Goal: Transaction & Acquisition: Purchase product/service

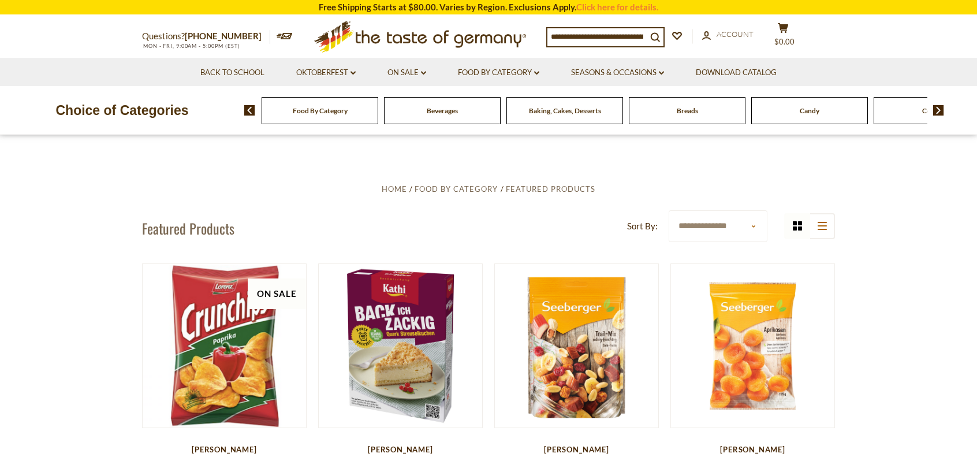
click at [366, 115] on div "Food By Category" at bounding box center [320, 110] width 117 height 27
click at [307, 110] on span "Food By Category" at bounding box center [320, 110] width 55 height 9
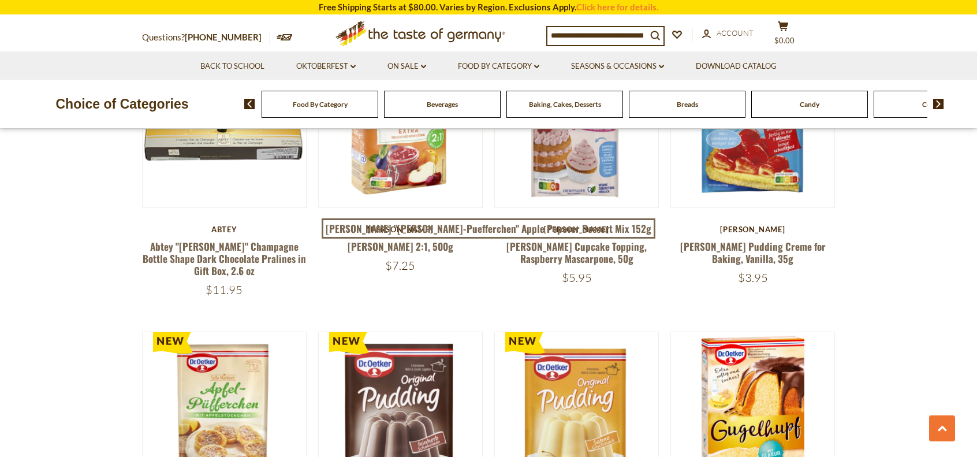
scroll to position [2252, 0]
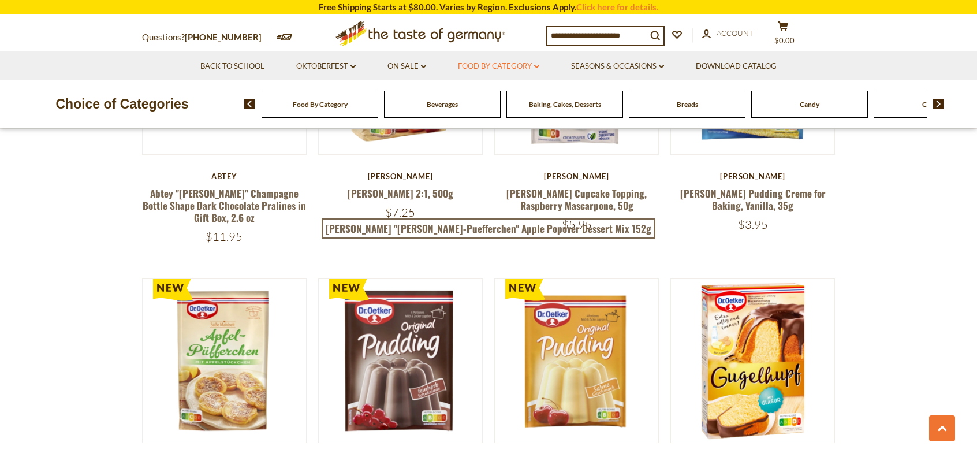
click at [539, 64] on link "Food By Category dropdown_arrow" at bounding box center [498, 66] width 81 height 13
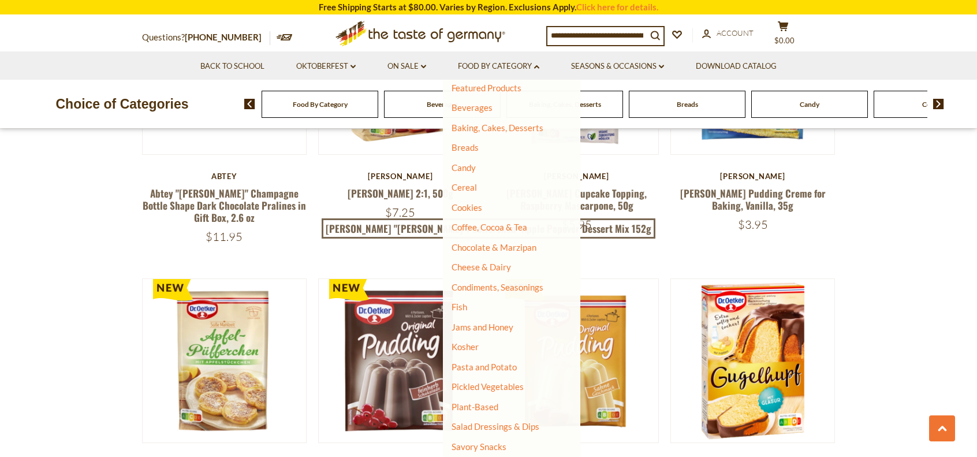
scroll to position [58, 0]
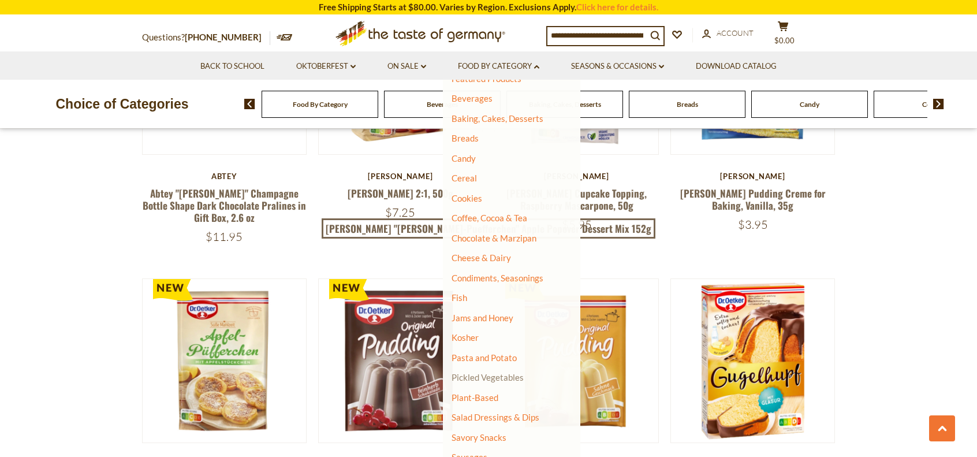
click at [477, 378] on link "Pickled Vegetables" at bounding box center [488, 377] width 72 height 10
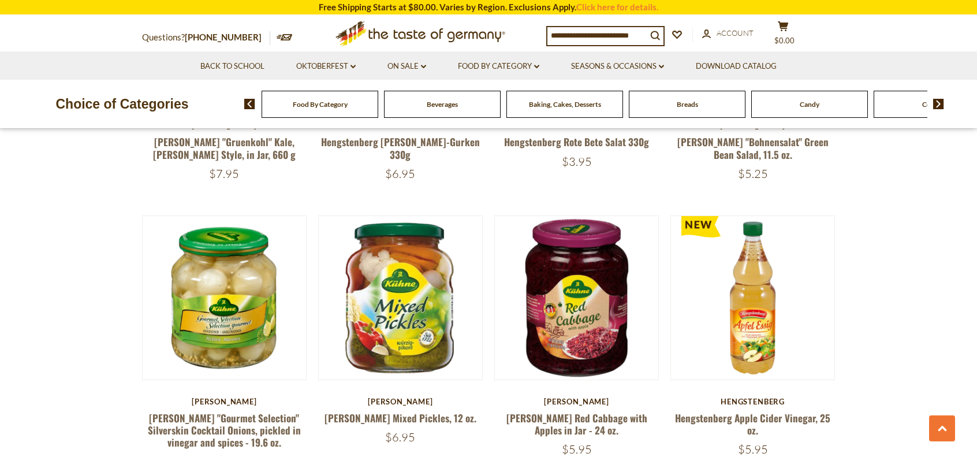
scroll to position [1155, 0]
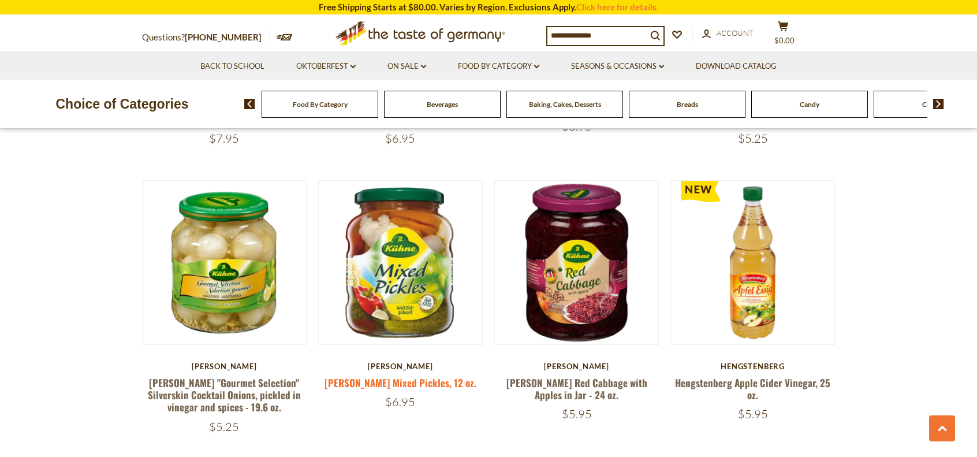
click at [393, 382] on link "[PERSON_NAME] Mixed Pickles, 12 oz." at bounding box center [401, 382] width 152 height 14
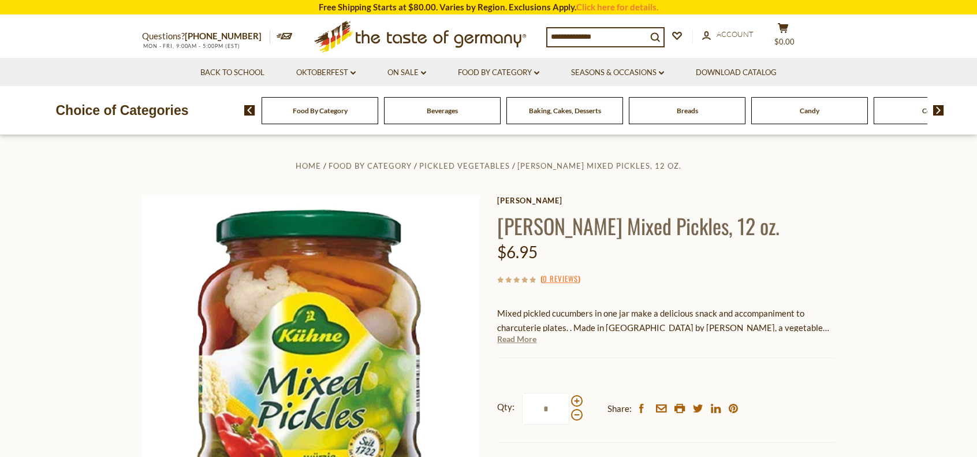
click at [508, 337] on link "Read More" at bounding box center [516, 339] width 39 height 12
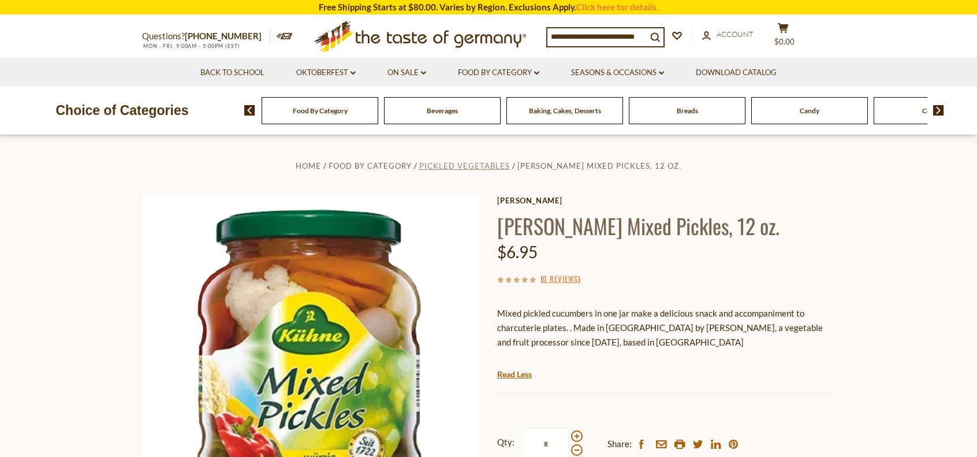
click at [481, 163] on span "Pickled Vegetables" at bounding box center [464, 165] width 91 height 9
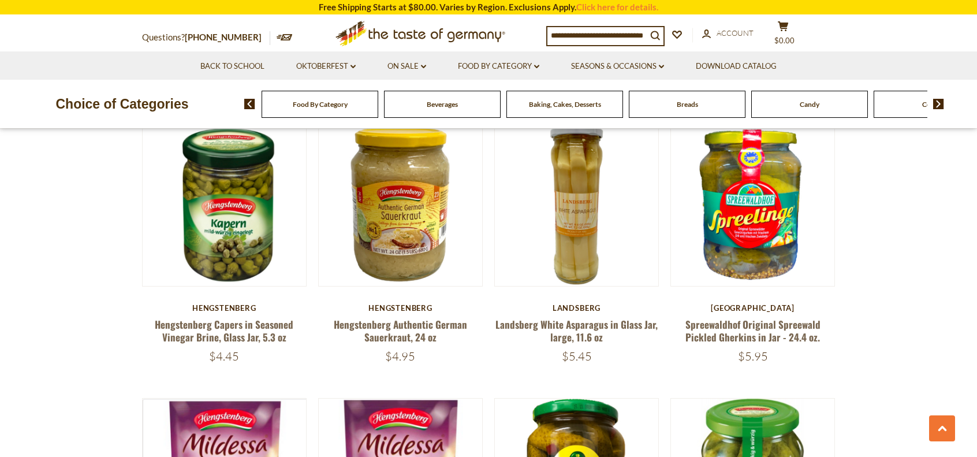
scroll to position [2079, 0]
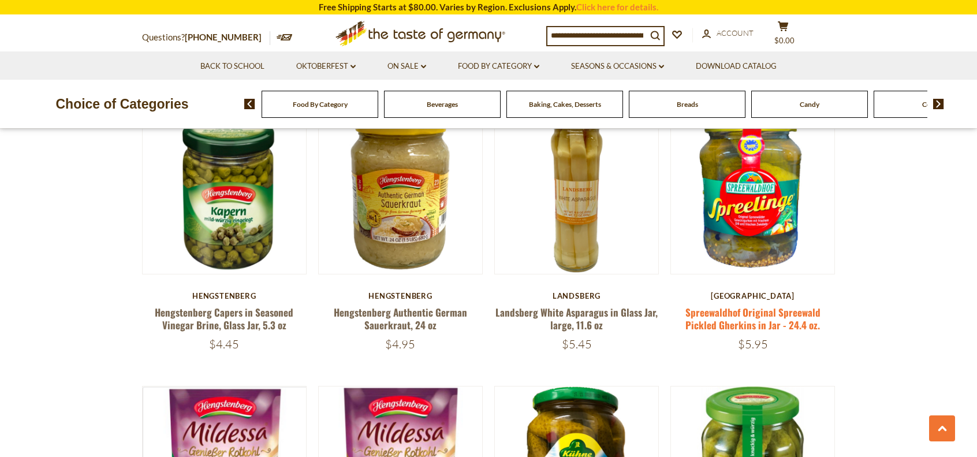
click at [722, 308] on link "Spreewaldhof Original Spreewald Pickled Gherkins in Jar - 24.4 oz." at bounding box center [752, 318] width 135 height 27
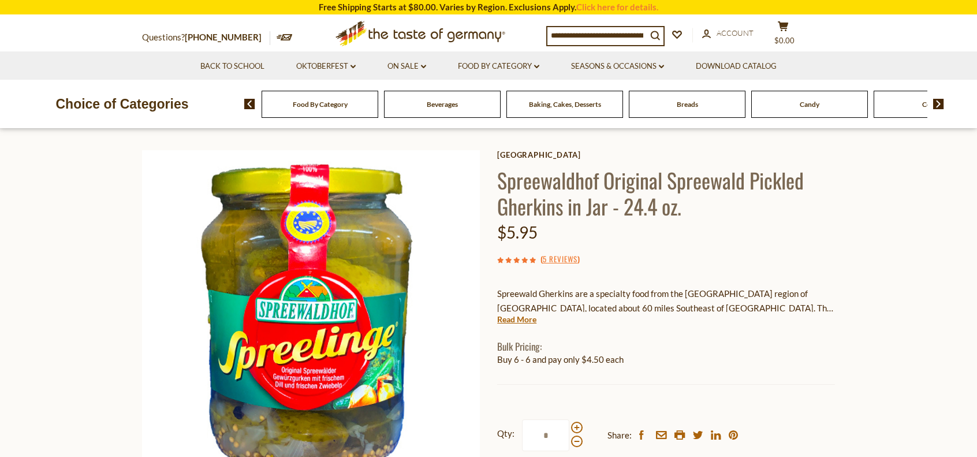
scroll to position [116, 0]
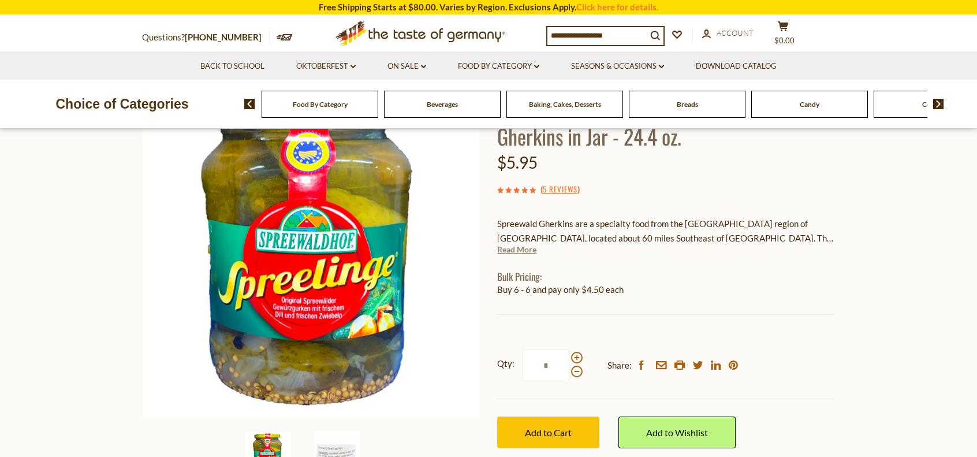
click at [517, 249] on link "Read More" at bounding box center [516, 250] width 39 height 12
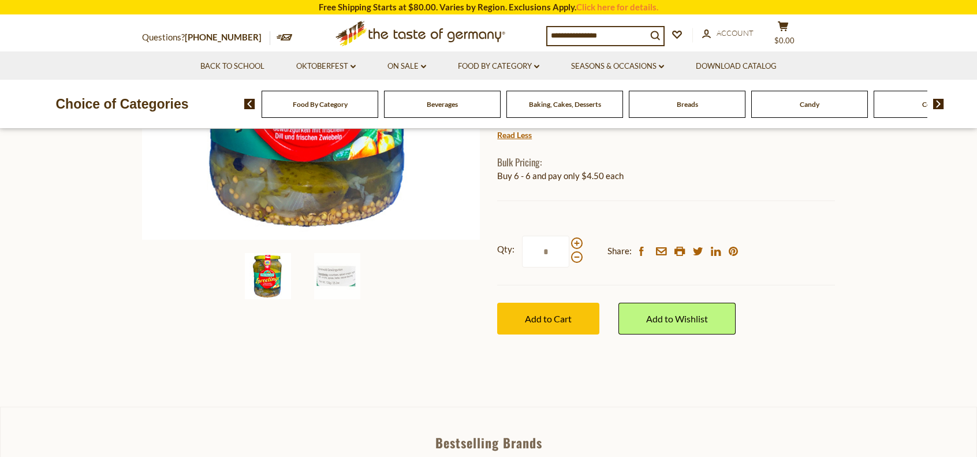
scroll to position [347, 0]
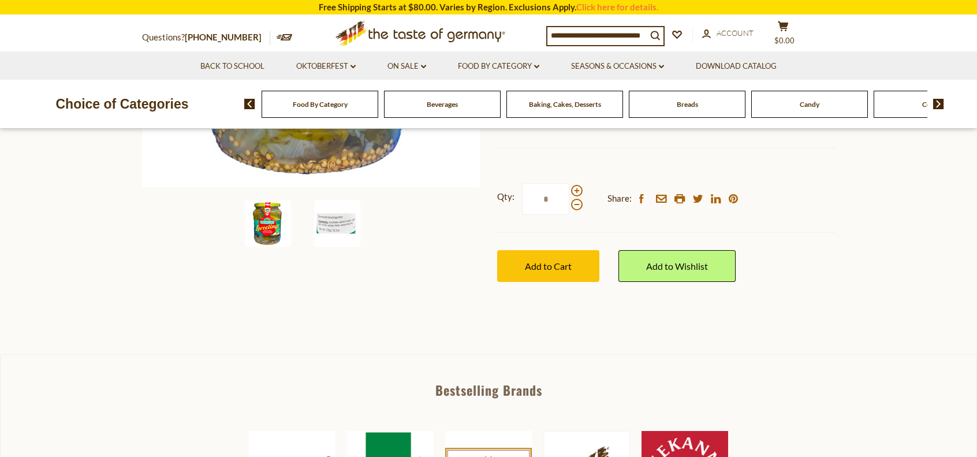
click at [345, 223] on img at bounding box center [337, 223] width 46 height 46
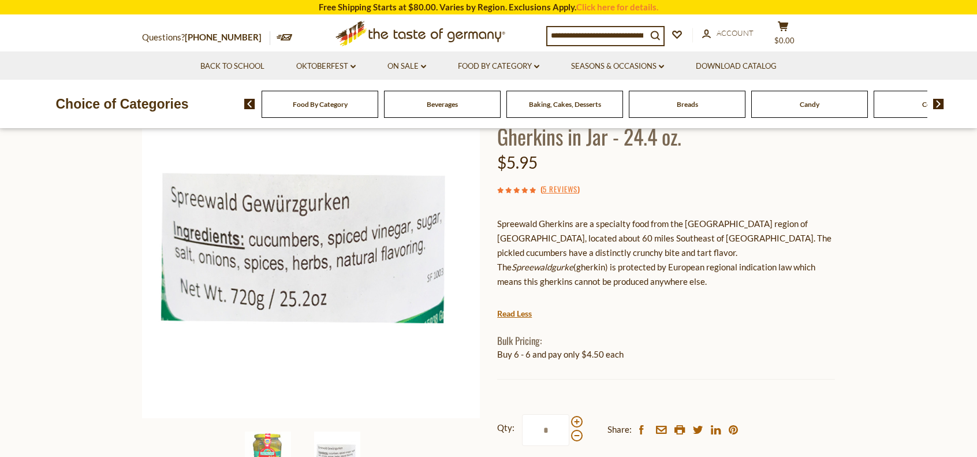
scroll to position [0, 0]
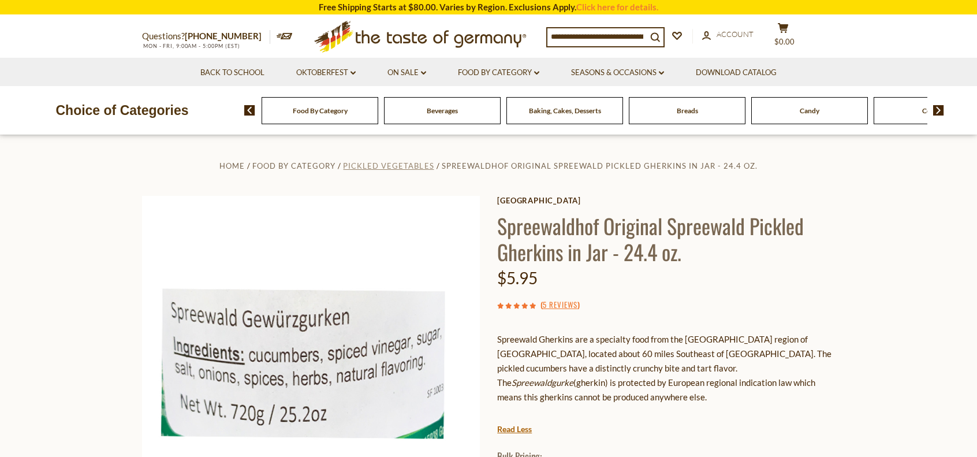
click at [408, 165] on span "Pickled Vegetables" at bounding box center [388, 165] width 91 height 9
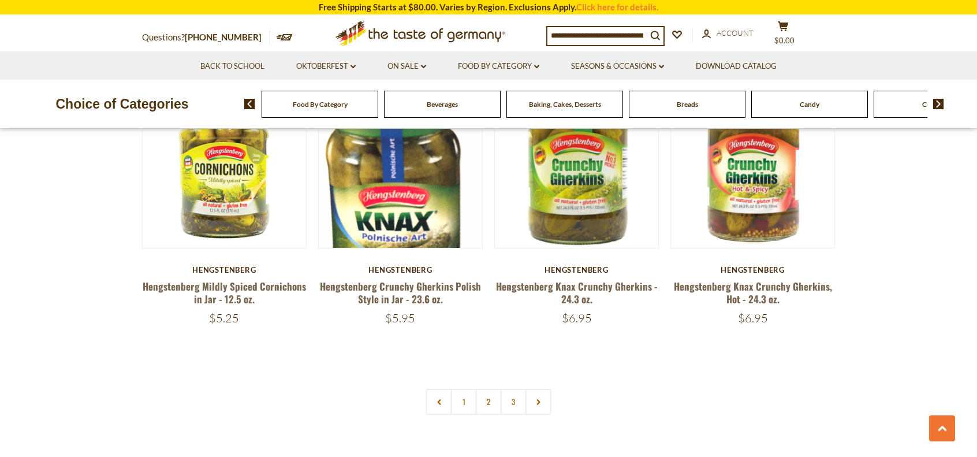
scroll to position [2599, 0]
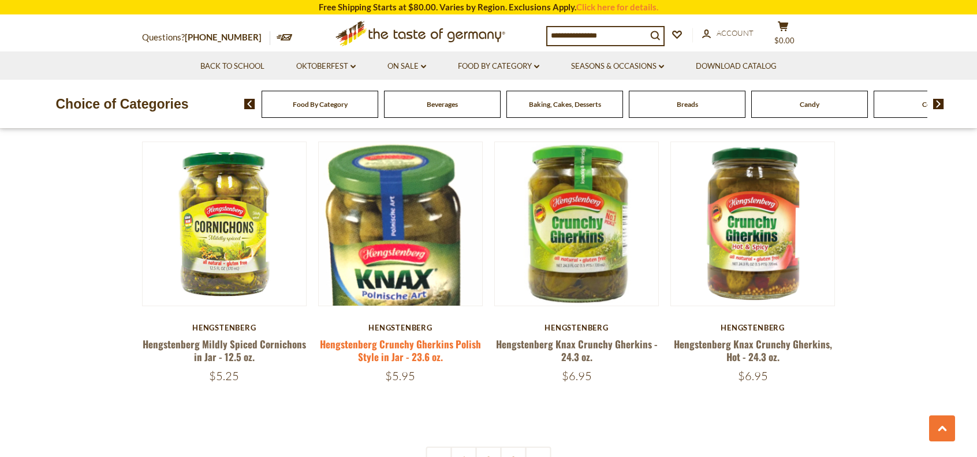
click at [400, 342] on link "Hengstenberg Crunchy Gherkins Polish Style in Jar - 23.6 oz." at bounding box center [400, 350] width 161 height 27
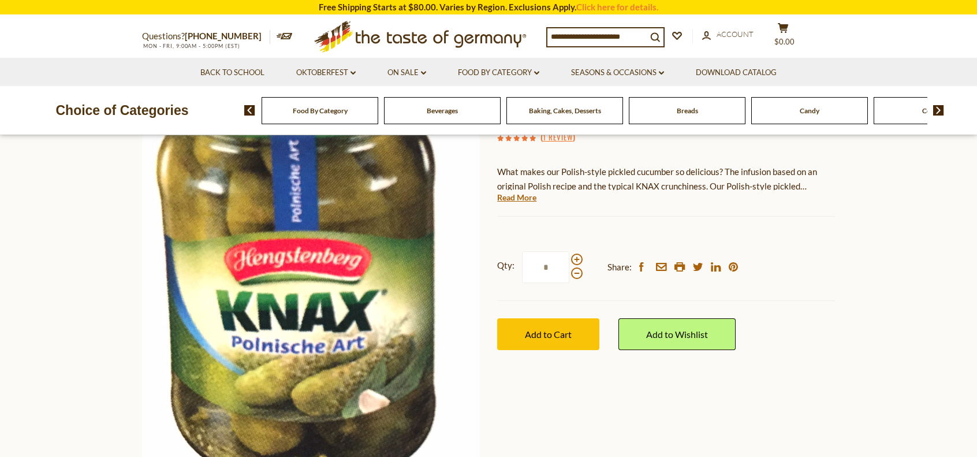
scroll to position [173, 0]
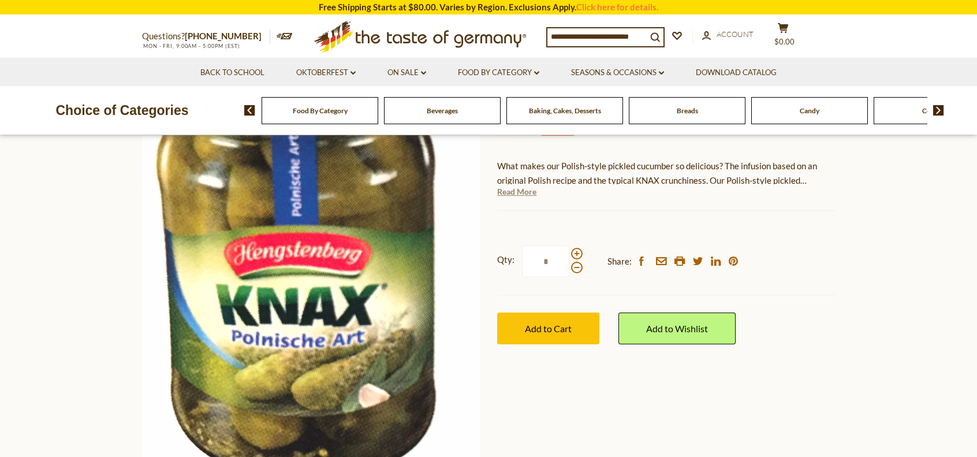
click at [513, 195] on link "Read More" at bounding box center [516, 192] width 39 height 12
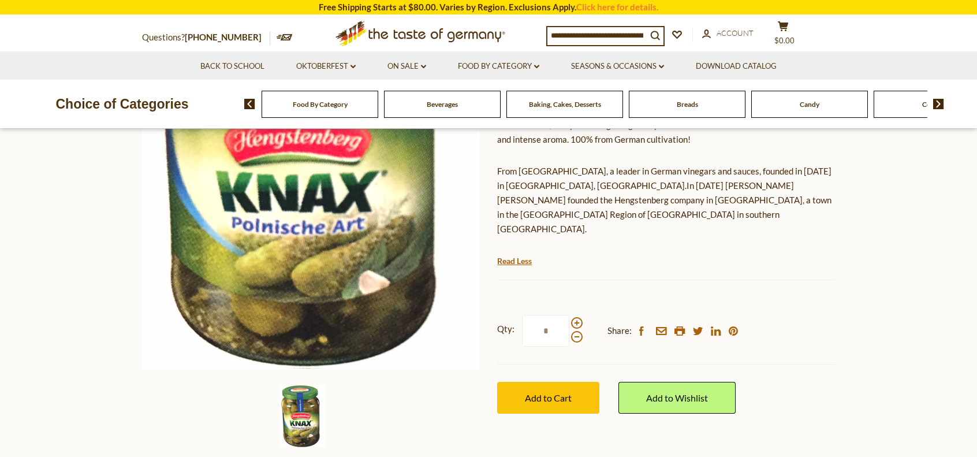
scroll to position [289, 0]
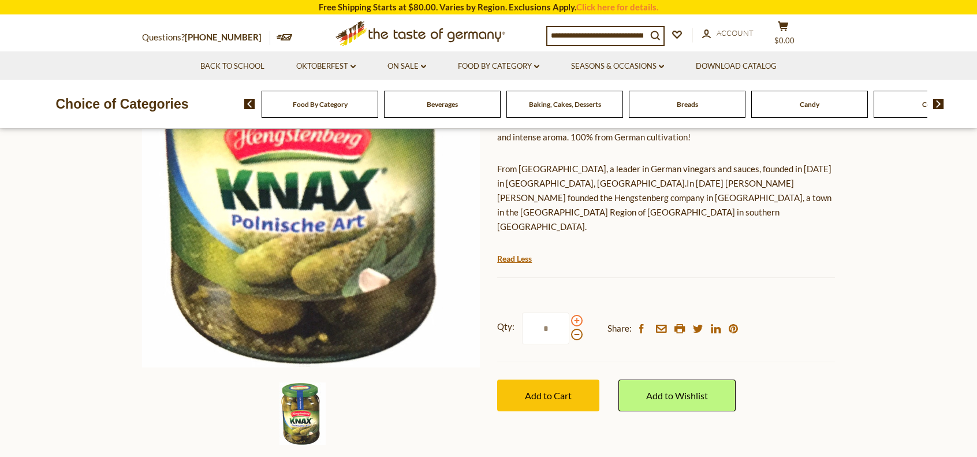
click at [571, 315] on span at bounding box center [577, 321] width 12 height 12
click at [569, 312] on input "*" at bounding box center [545, 328] width 47 height 32
click at [573, 315] on span at bounding box center [577, 321] width 12 height 12
click at [569, 312] on input "*" at bounding box center [545, 328] width 47 height 32
click at [573, 329] on span at bounding box center [577, 335] width 12 height 12
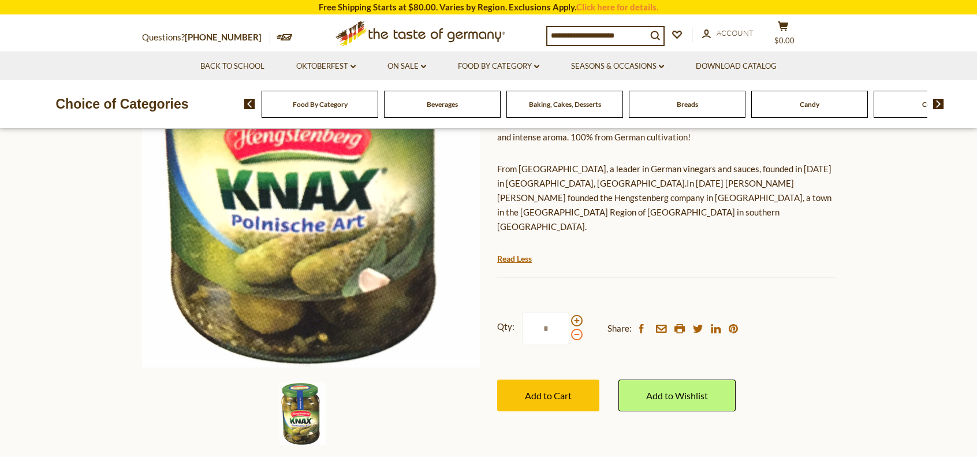
click at [569, 322] on input "*" at bounding box center [545, 328] width 47 height 32
click at [573, 329] on span at bounding box center [577, 335] width 12 height 12
click at [569, 322] on input "*" at bounding box center [545, 328] width 47 height 32
click at [578, 315] on span at bounding box center [577, 321] width 12 height 12
click at [569, 312] on input "*" at bounding box center [545, 328] width 47 height 32
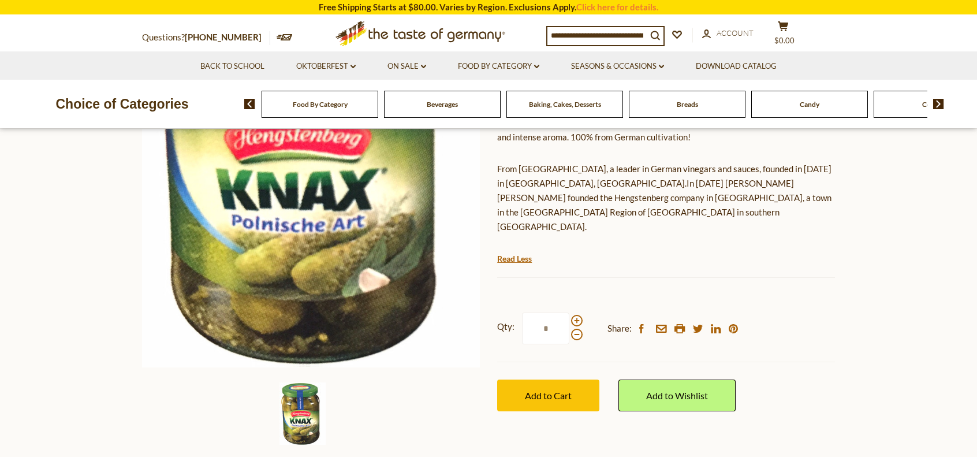
drag, startPoint x: 553, startPoint y: 316, endPoint x: 524, endPoint y: 315, distance: 28.3
click at [524, 315] on input "*" at bounding box center [545, 328] width 47 height 32
type input "*"
click at [556, 379] on button "Add to Cart" at bounding box center [548, 395] width 102 height 32
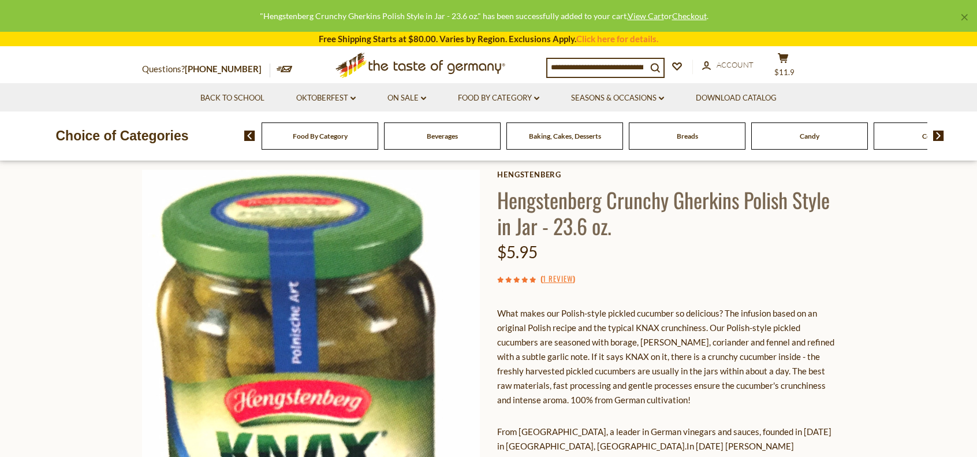
scroll to position [0, 0]
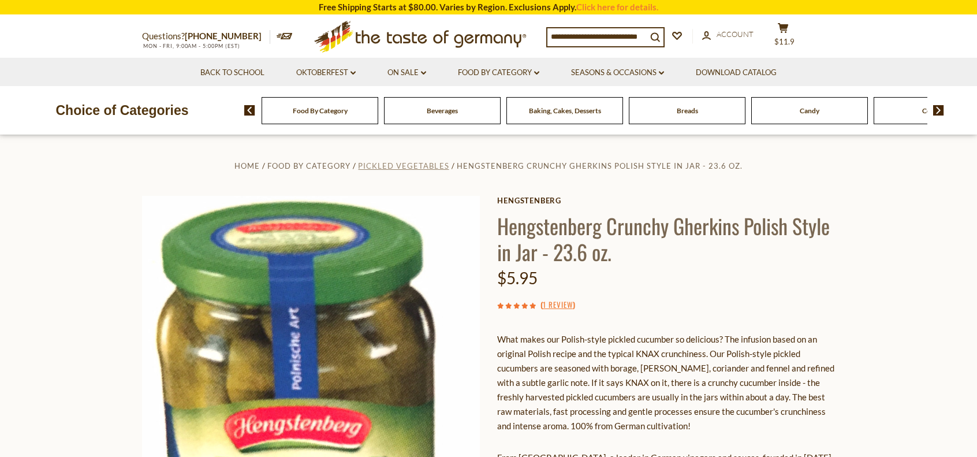
click at [420, 167] on span "Pickled Vegetables" at bounding box center [403, 165] width 91 height 9
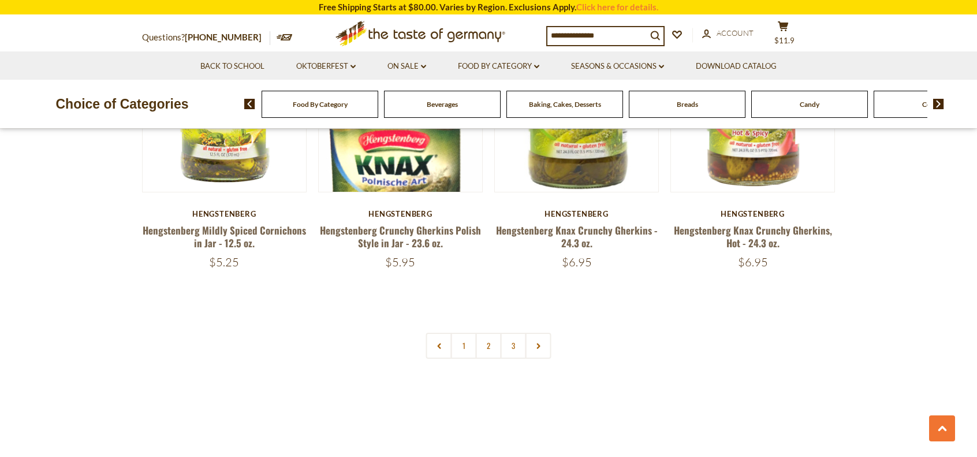
scroll to position [2714, 0]
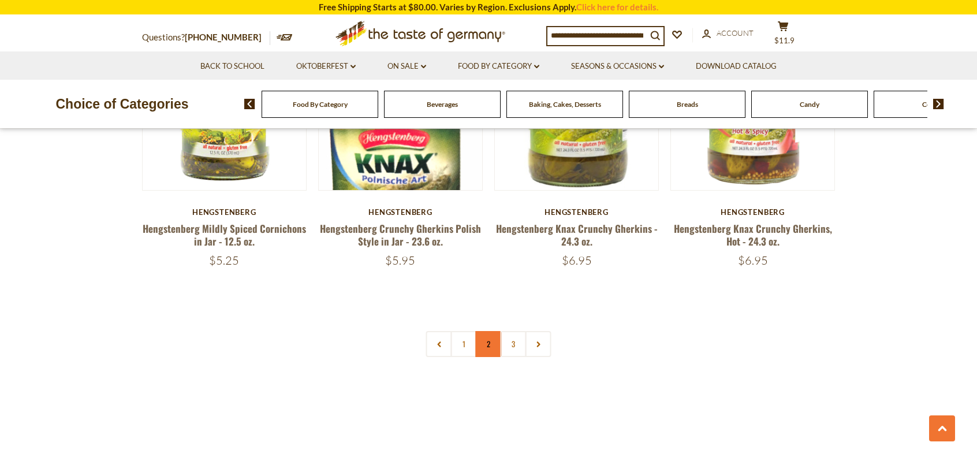
click at [493, 338] on link "2" at bounding box center [489, 344] width 26 height 26
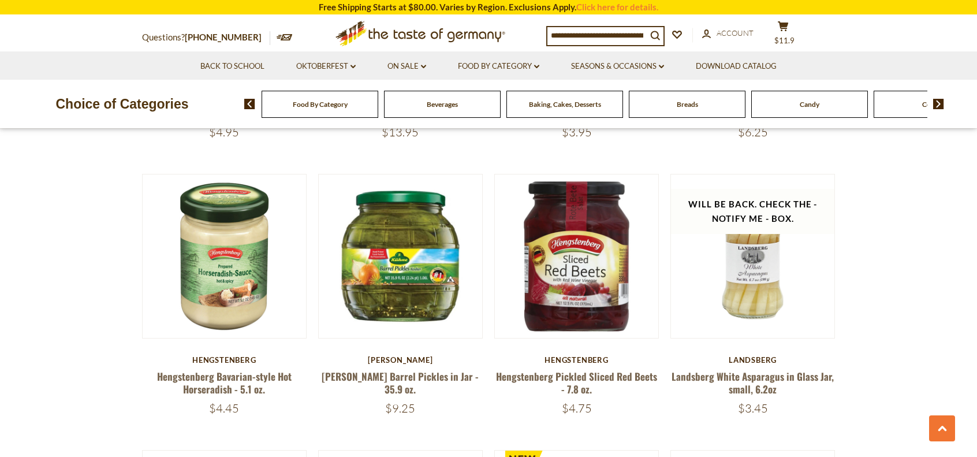
scroll to position [916, 0]
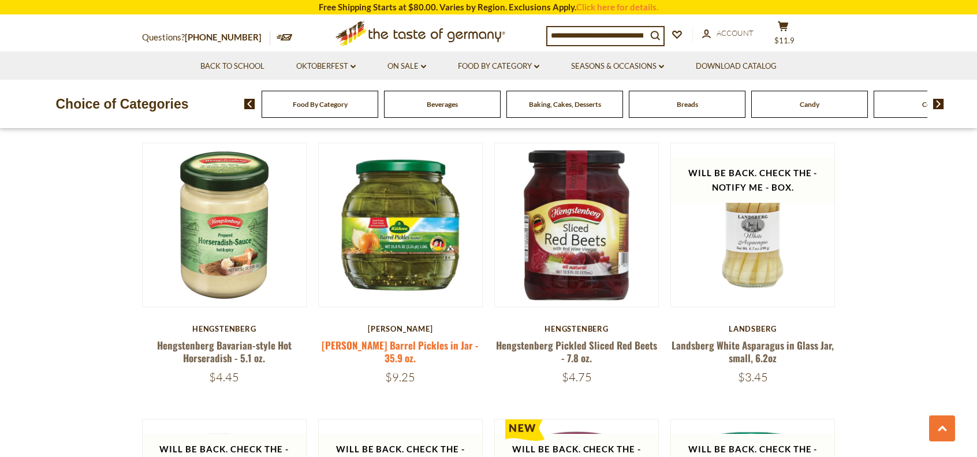
click at [376, 344] on link "[PERSON_NAME] Barrel Pickles in Jar - 35.9 oz." at bounding box center [400, 351] width 157 height 27
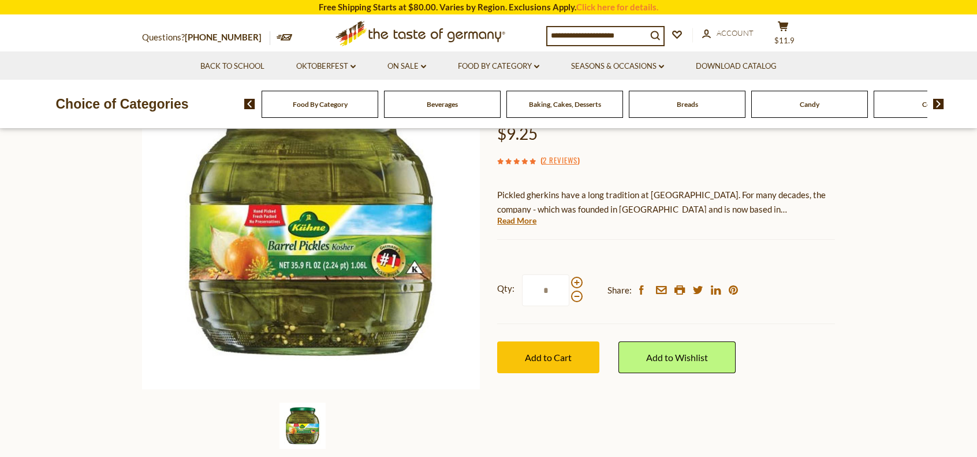
scroll to position [116, 0]
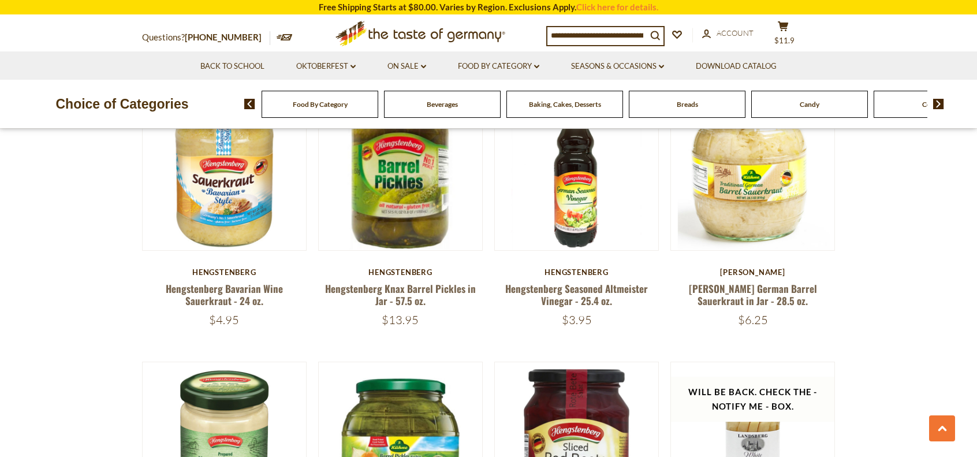
scroll to position [685, 0]
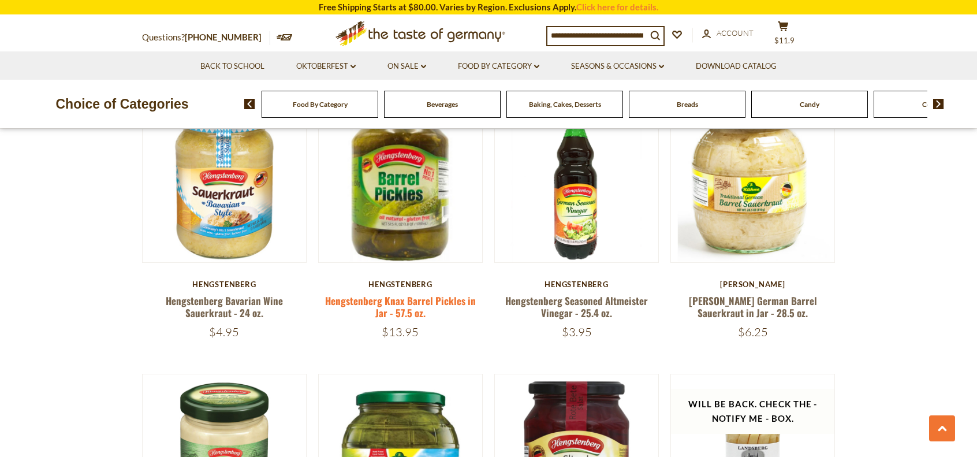
click at [363, 300] on link "Hengstenberg Knax Barrel Pickles in Jar - 57.5 oz." at bounding box center [400, 306] width 151 height 27
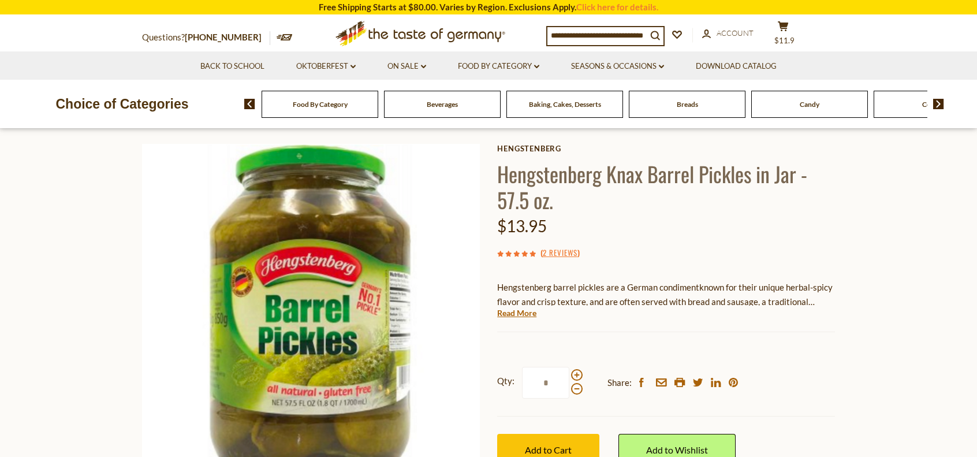
scroll to position [116, 0]
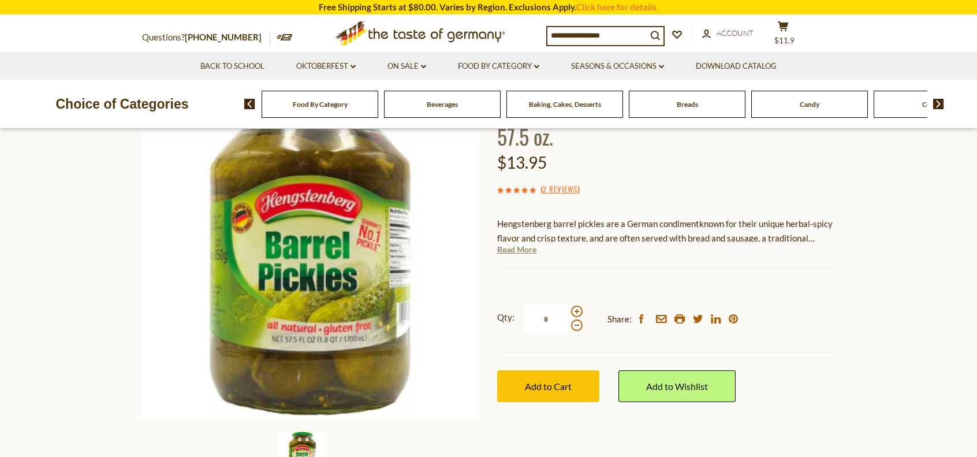
click at [525, 251] on link "Read More" at bounding box center [516, 250] width 39 height 12
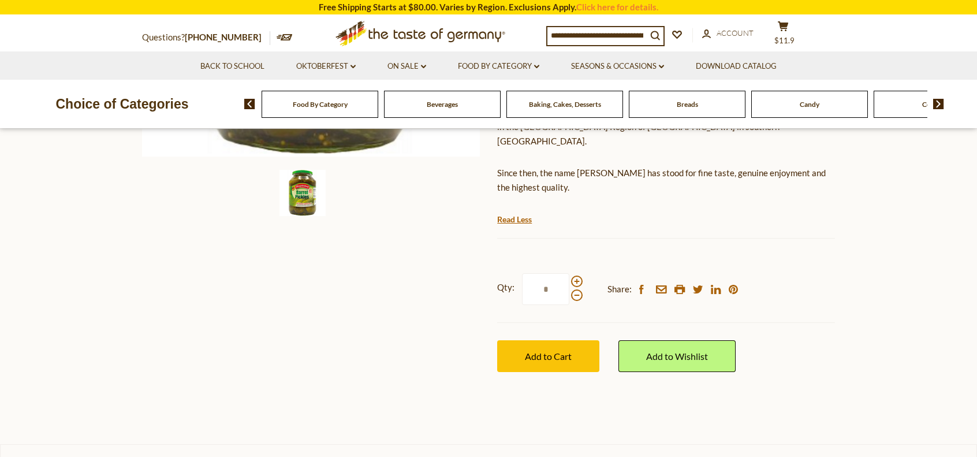
scroll to position [404, 0]
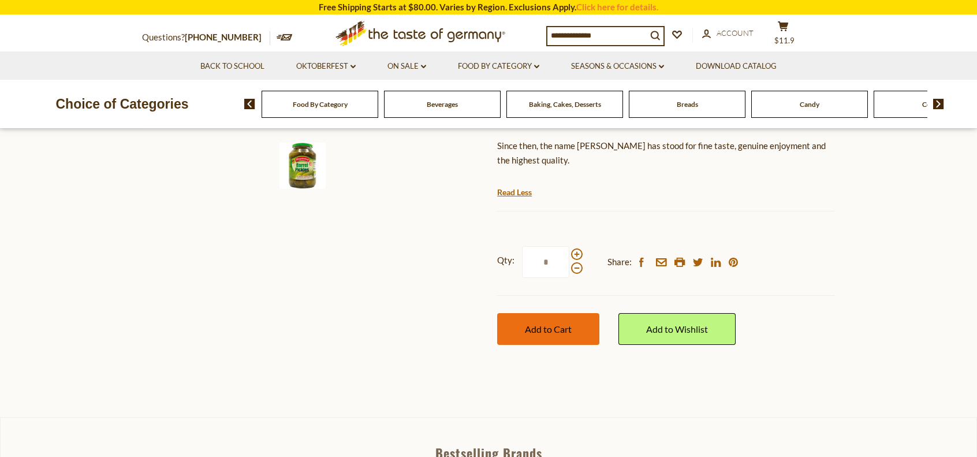
click at [554, 323] on span "Add to Cart" at bounding box center [548, 328] width 47 height 11
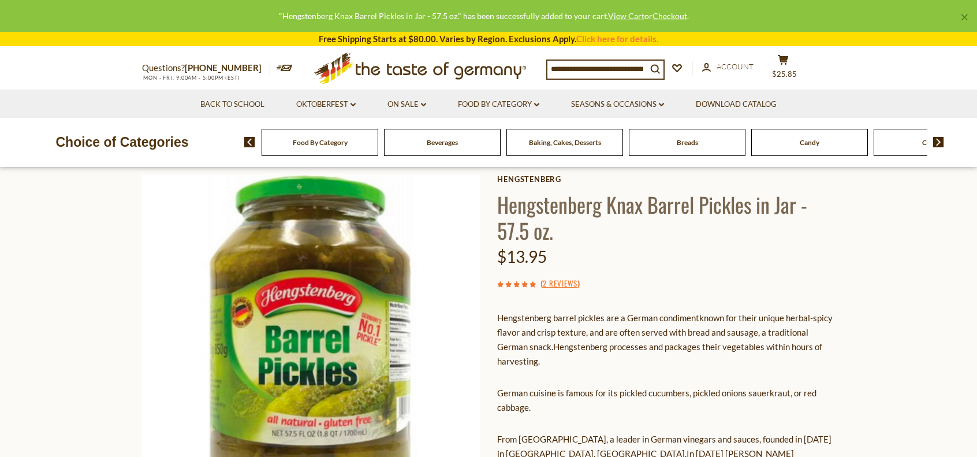
scroll to position [0, 0]
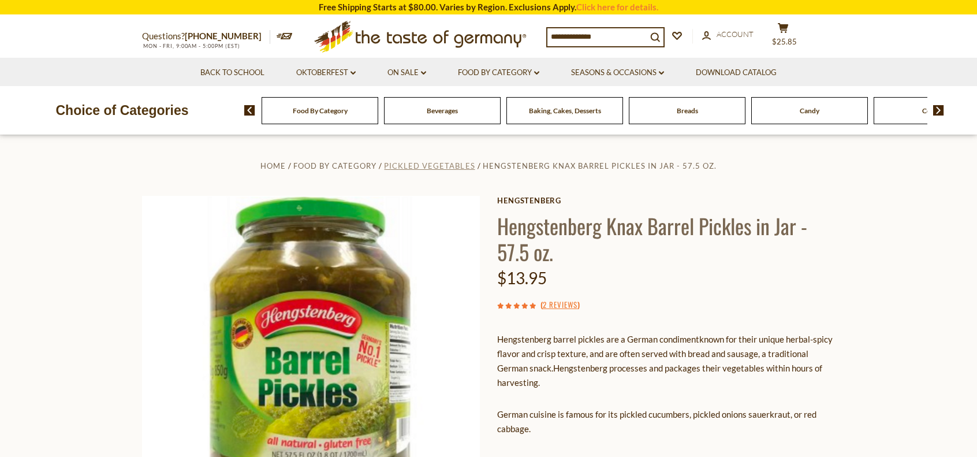
click at [461, 169] on span "Pickled Vegetables" at bounding box center [429, 165] width 91 height 9
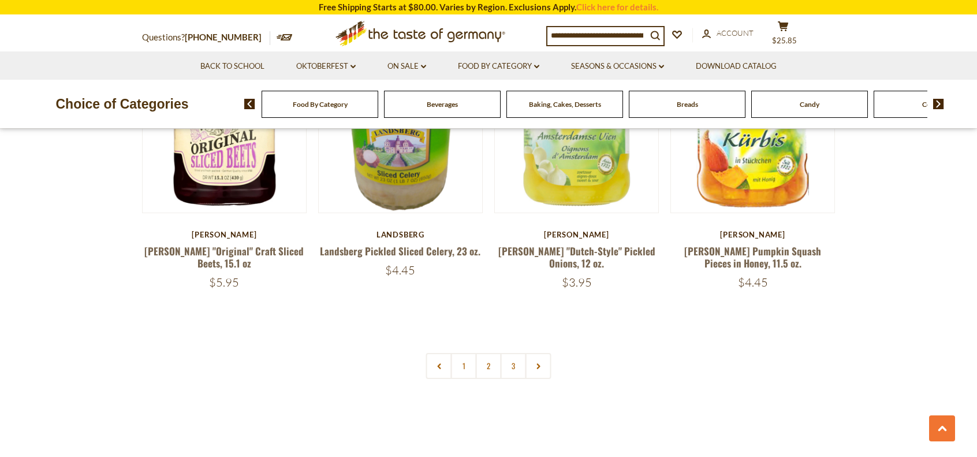
scroll to position [2714, 0]
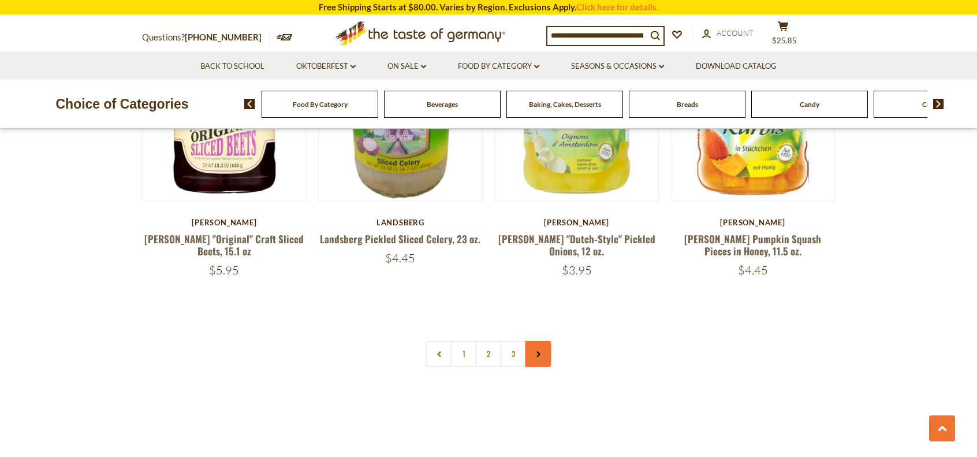
click at [542, 341] on link at bounding box center [539, 354] width 26 height 26
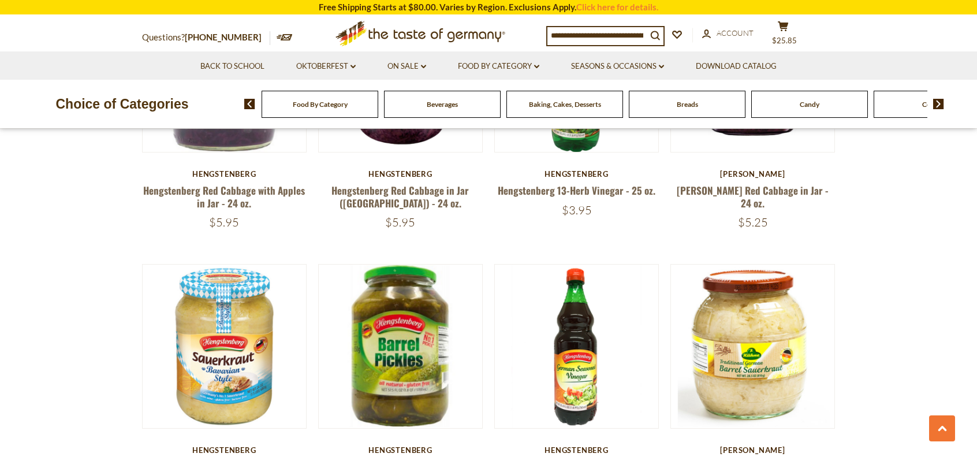
scroll to position [578, 0]
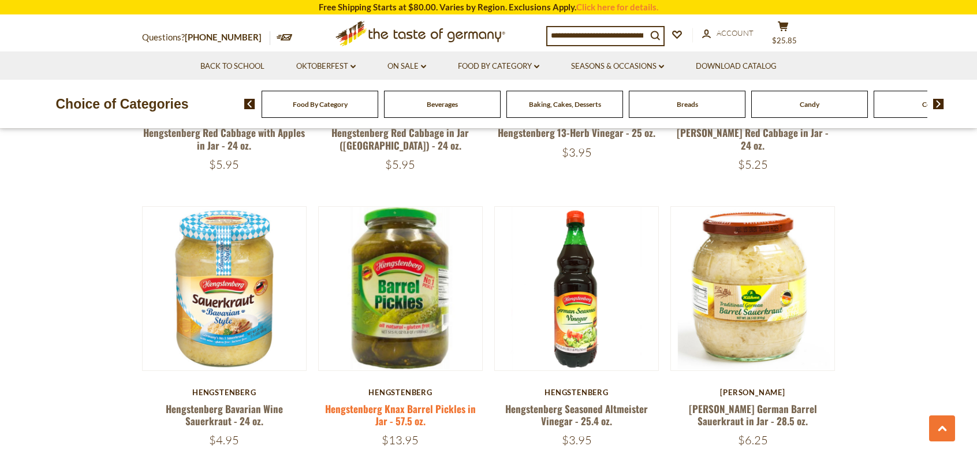
click at [393, 406] on link "Hengstenberg Knax Barrel Pickles in Jar - 57.5 oz." at bounding box center [400, 414] width 151 height 27
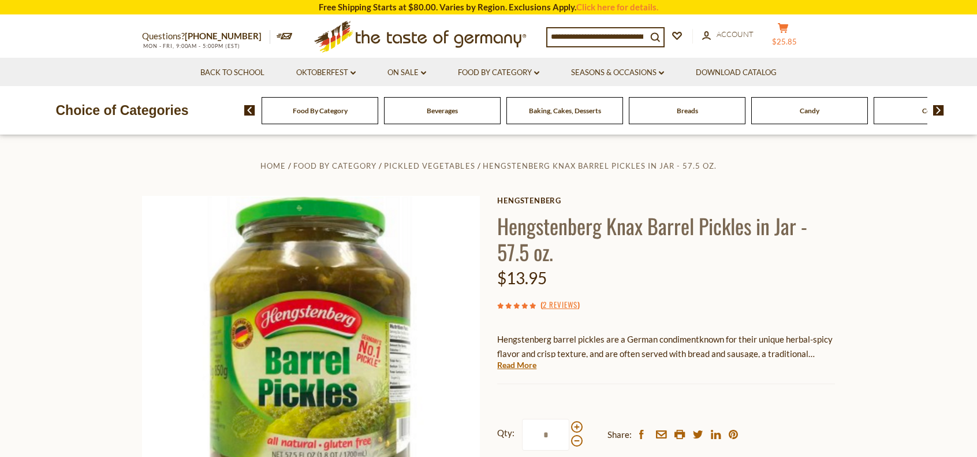
click at [793, 33] on button "cart $25.85" at bounding box center [783, 37] width 35 height 29
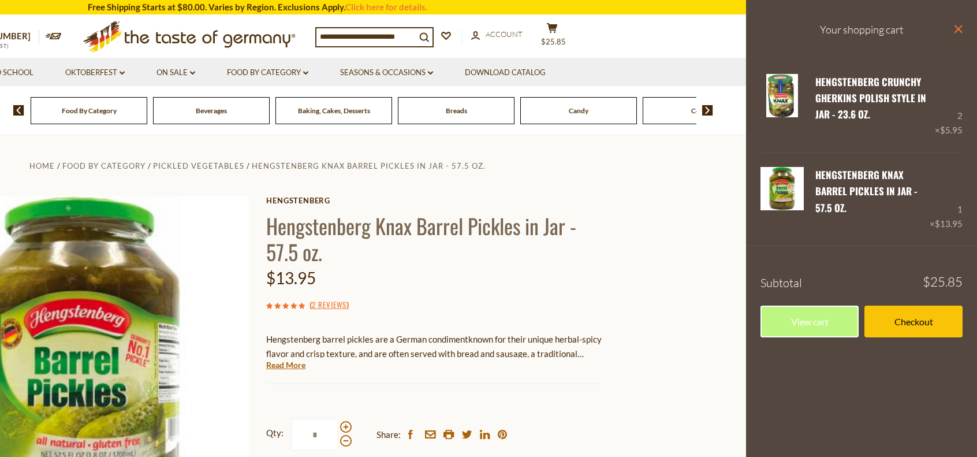
drag, startPoint x: 961, startPoint y: 29, endPoint x: 968, endPoint y: 20, distance: 12.0
click at [962, 28] on icon "close" at bounding box center [958, 29] width 9 height 9
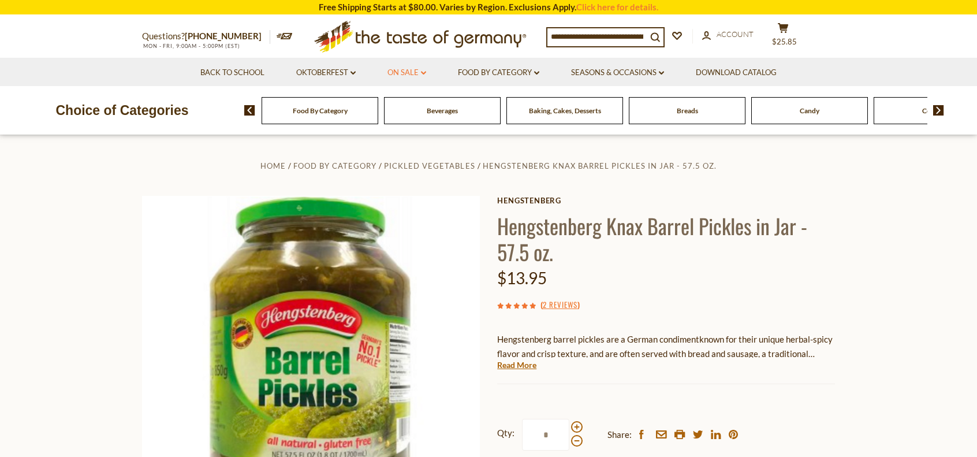
click at [423, 71] on icon "dropdown_arrow" at bounding box center [423, 73] width 5 height 4
click at [413, 98] on link "All On Sale" at bounding box center [402, 103] width 42 height 10
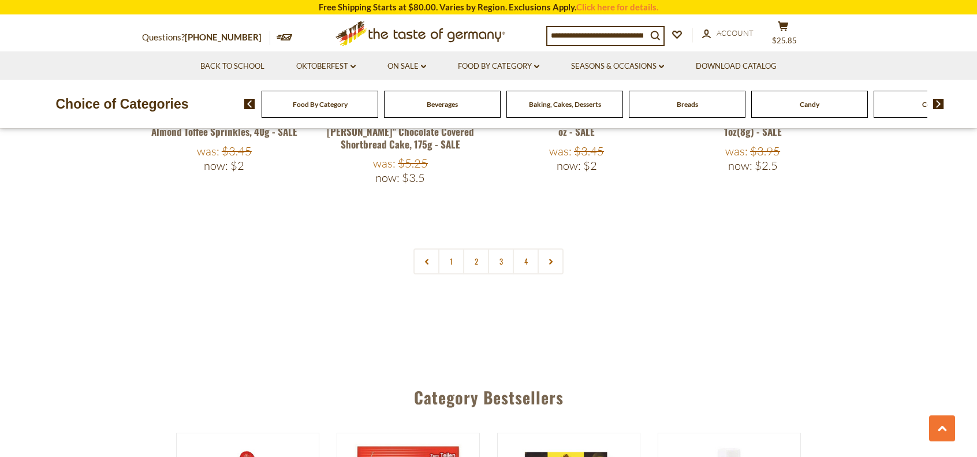
scroll to position [2599, 0]
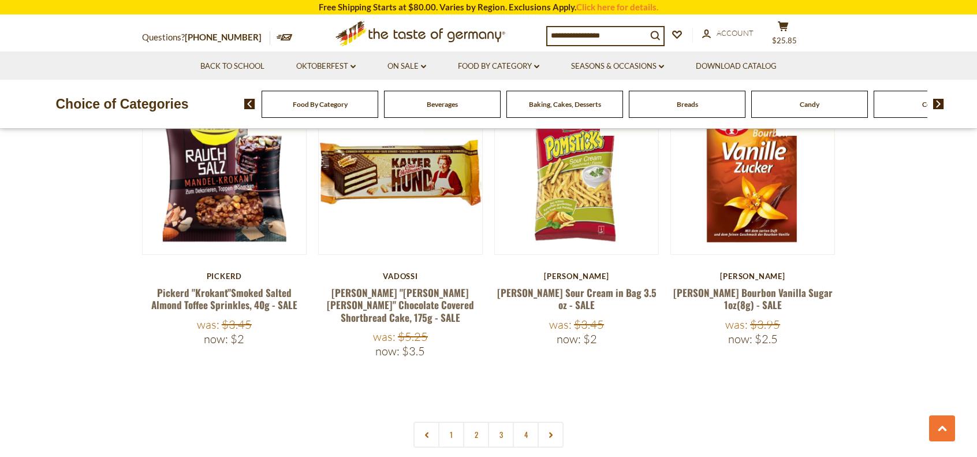
click at [483, 422] on link "2" at bounding box center [476, 435] width 26 height 26
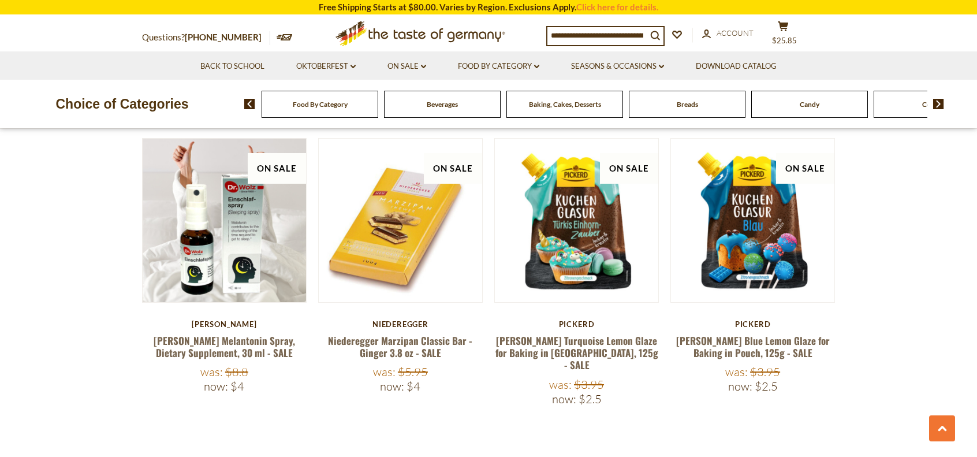
scroll to position [2657, 0]
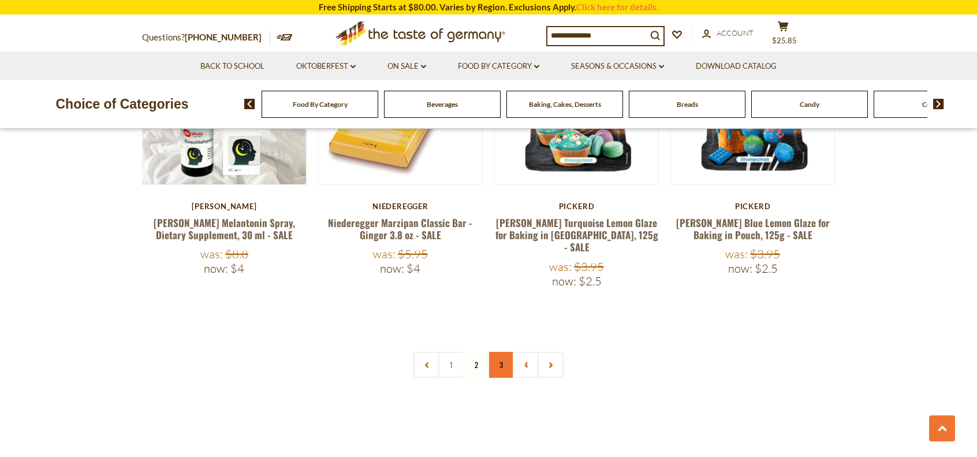
click at [495, 352] on link "3" at bounding box center [501, 365] width 26 height 26
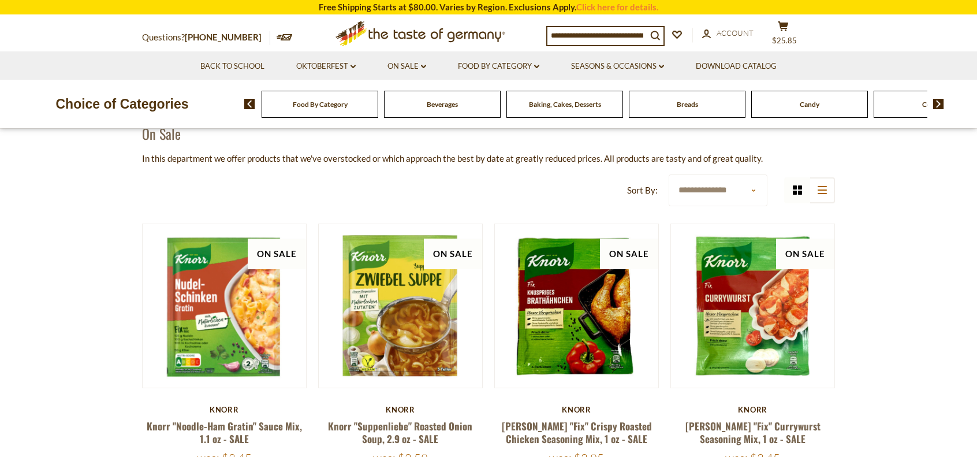
scroll to position [0, 0]
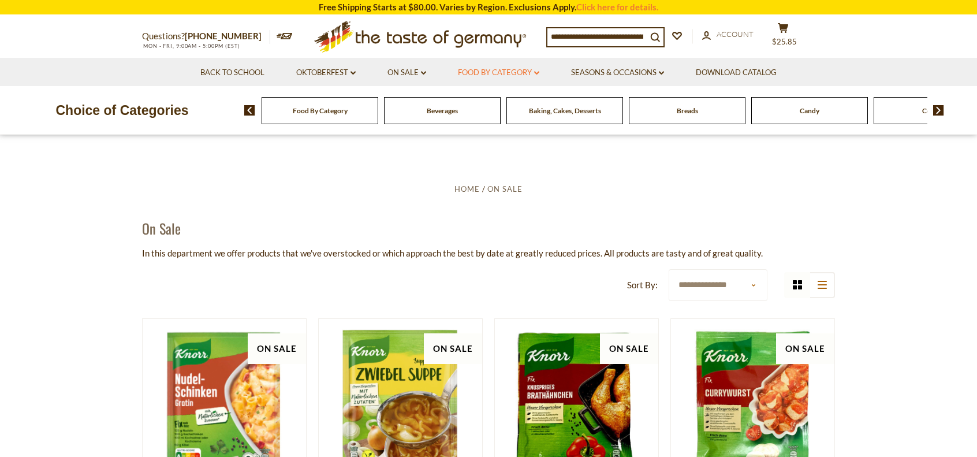
click at [534, 71] on link "Food By Category dropdown_arrow" at bounding box center [498, 72] width 81 height 13
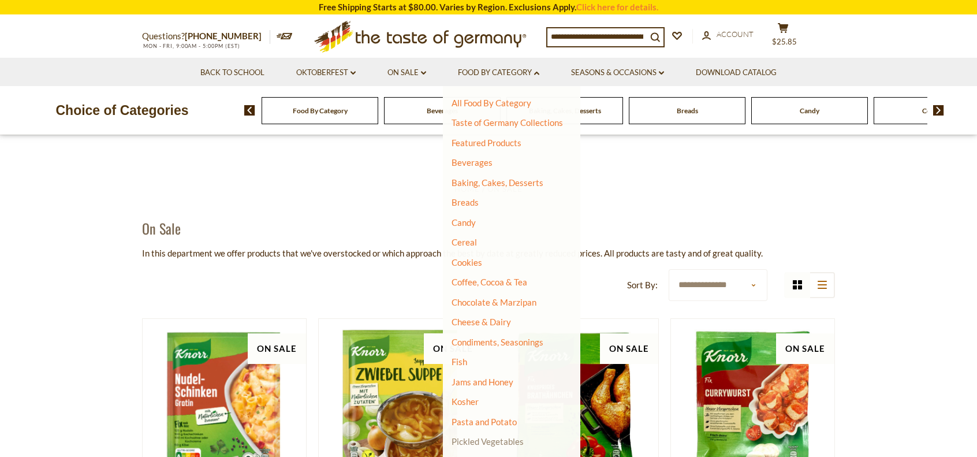
click at [498, 441] on link "Pickled Vegetables" at bounding box center [488, 441] width 72 height 10
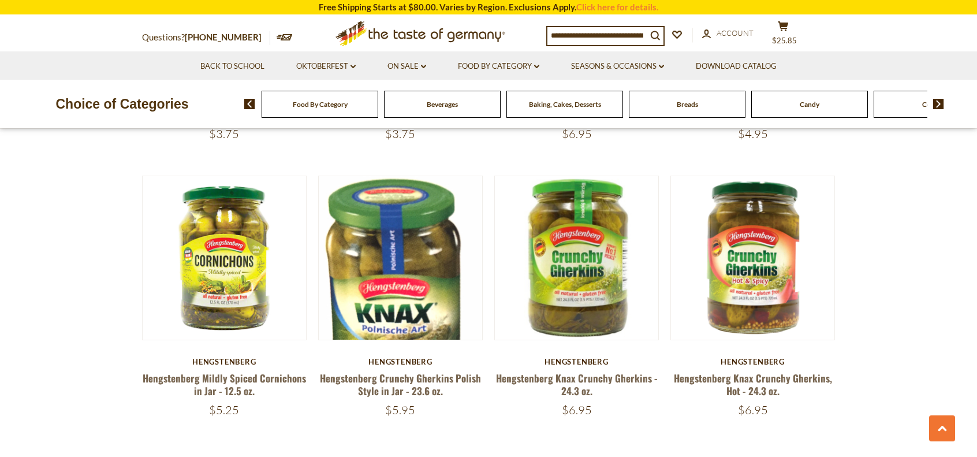
scroll to position [2599, 0]
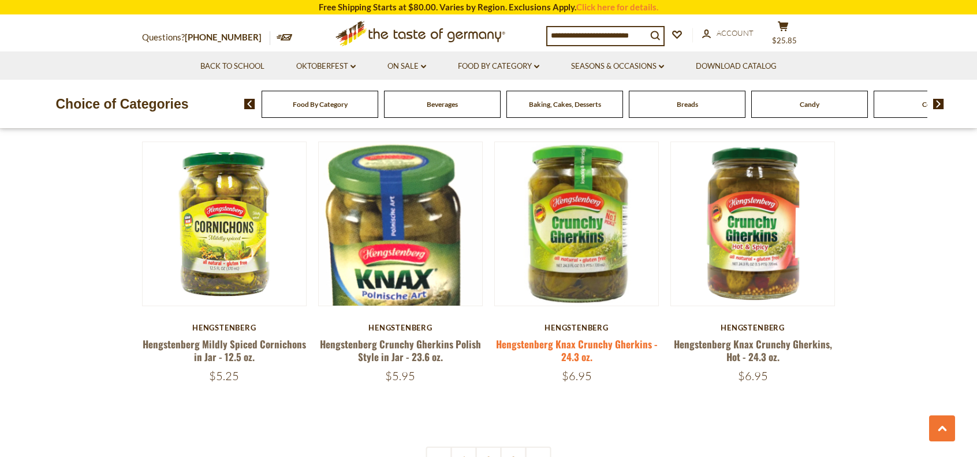
click at [589, 346] on link "Hengstenberg Knax Crunchy Gherkins - 24.3 oz." at bounding box center [577, 350] width 162 height 27
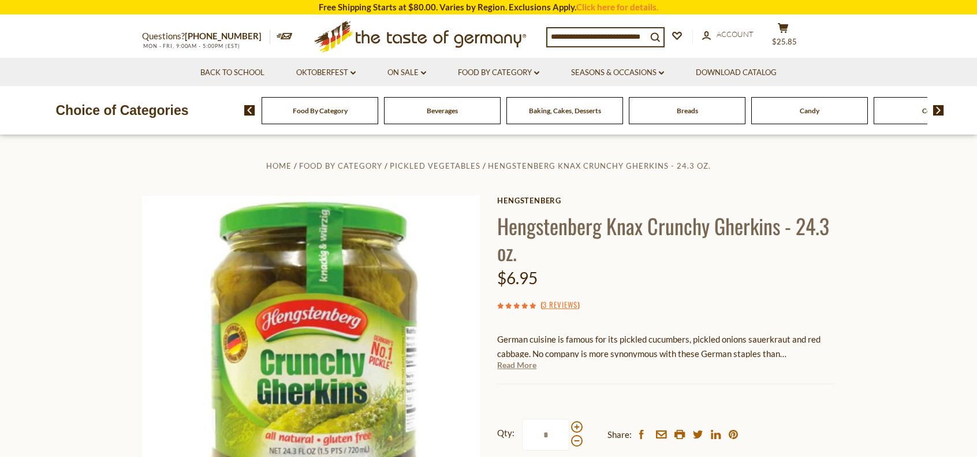
click at [516, 363] on link "Read More" at bounding box center [516, 365] width 39 height 12
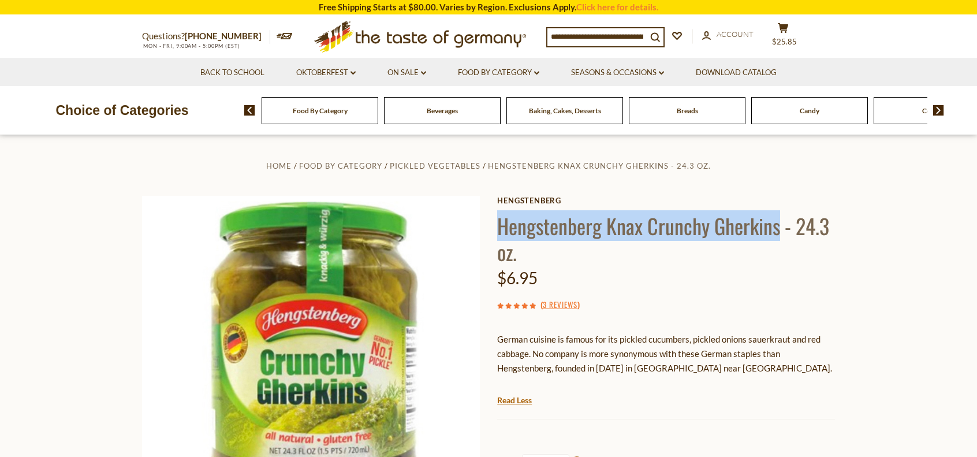
drag, startPoint x: 500, startPoint y: 225, endPoint x: 781, endPoint y: 223, distance: 281.8
click at [781, 223] on h1 "Hengstenberg Knax Crunchy Gherkins - 24.3 oz." at bounding box center [666, 239] width 338 height 52
copy h1 "Hengstenberg Knax Crunchy Gherkins"
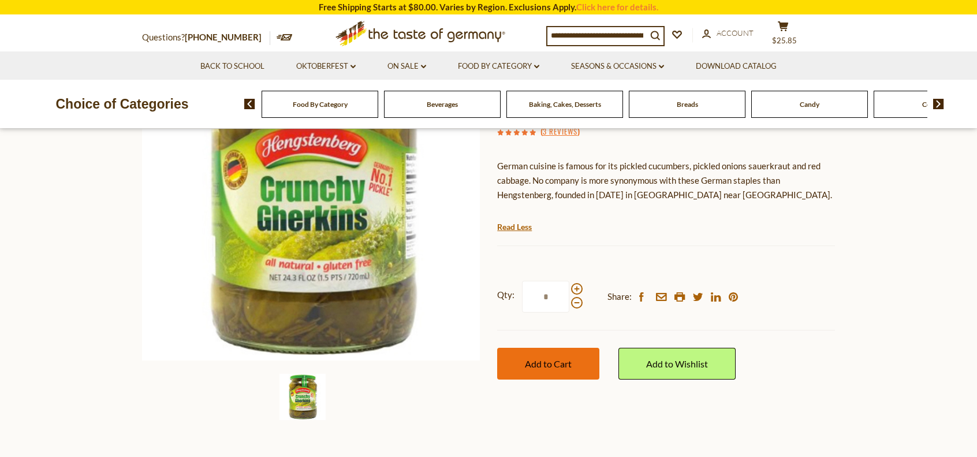
click at [552, 360] on span "Add to Cart" at bounding box center [548, 363] width 47 height 11
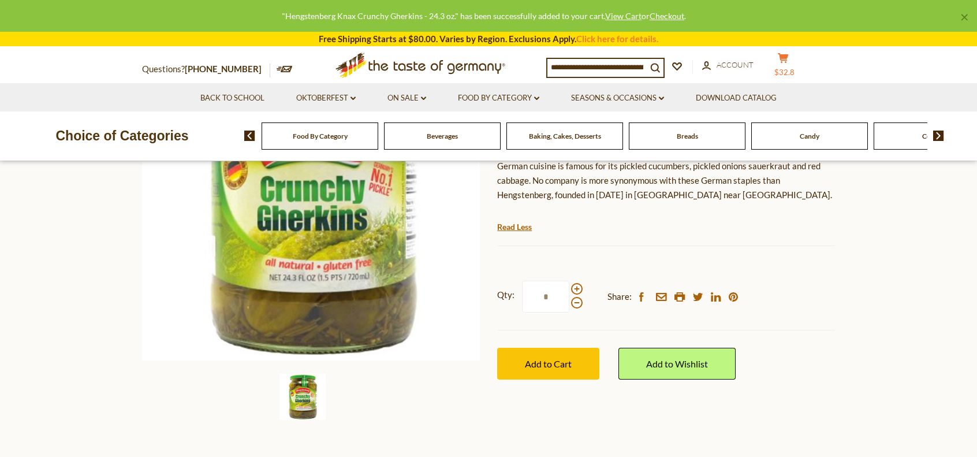
click at [783, 63] on icon "cart" at bounding box center [783, 58] width 11 height 10
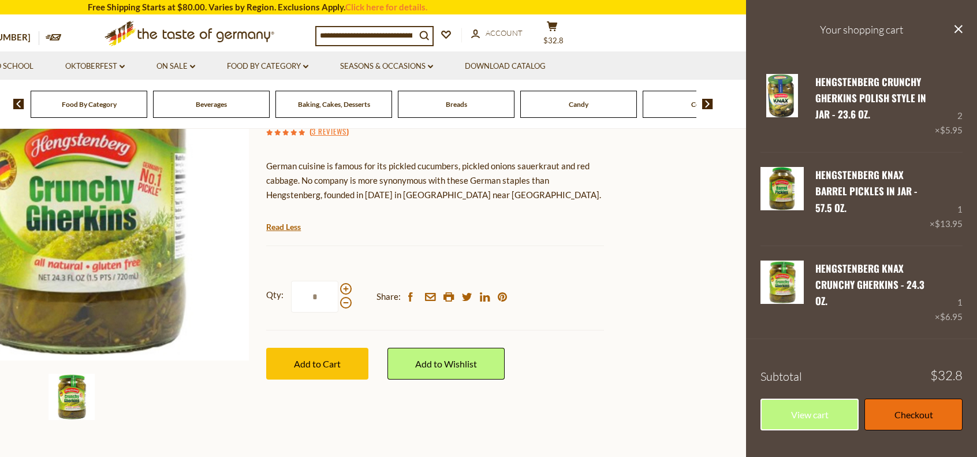
click at [912, 409] on link "Checkout" at bounding box center [914, 414] width 98 height 32
